Goal: Navigation & Orientation: Find specific page/section

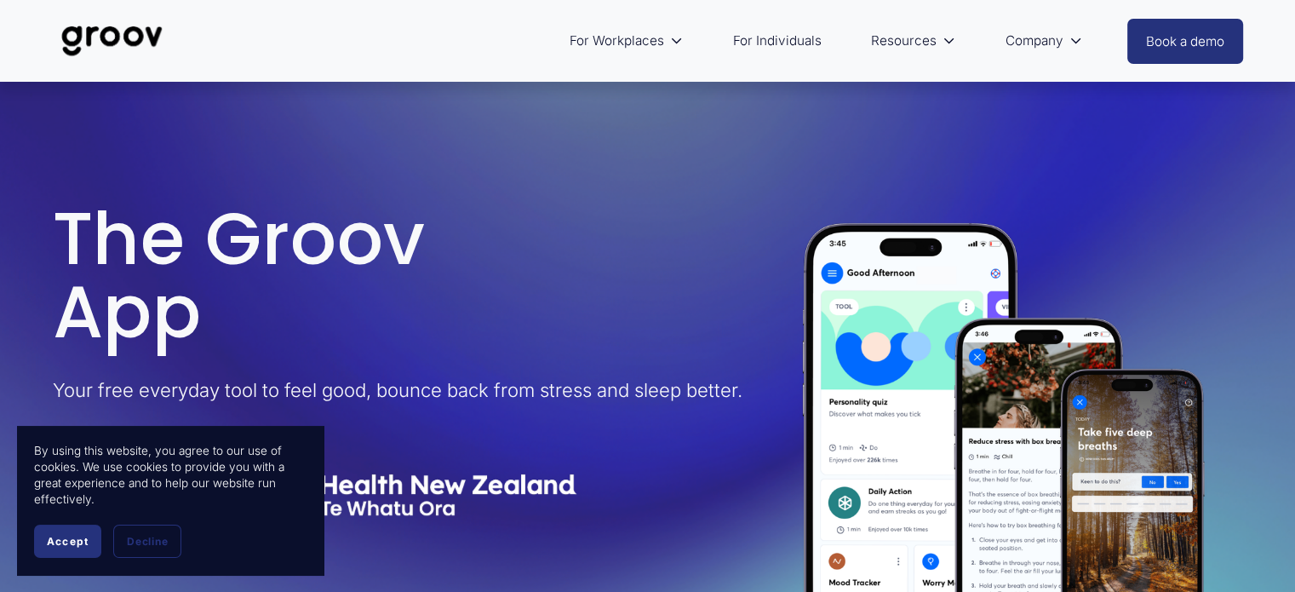
click at [81, 542] on span "Accept" at bounding box center [68, 541] width 42 height 13
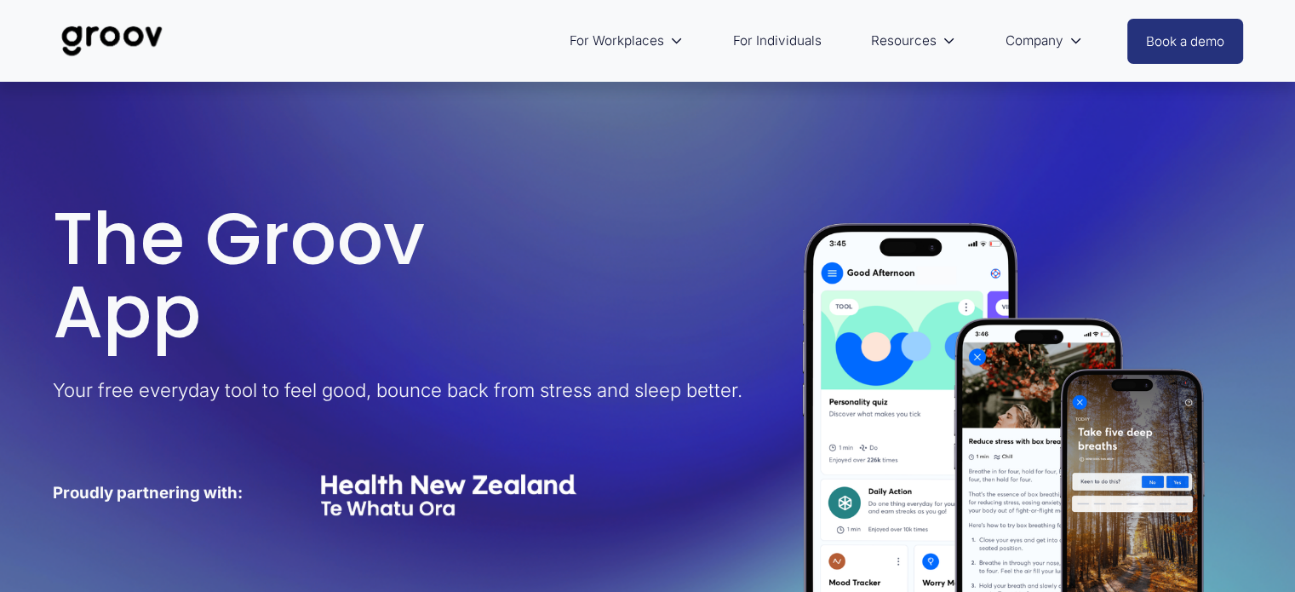
click at [785, 44] on link "For Individuals" at bounding box center [778, 40] width 106 height 41
